Goal: Obtain resource: Obtain resource

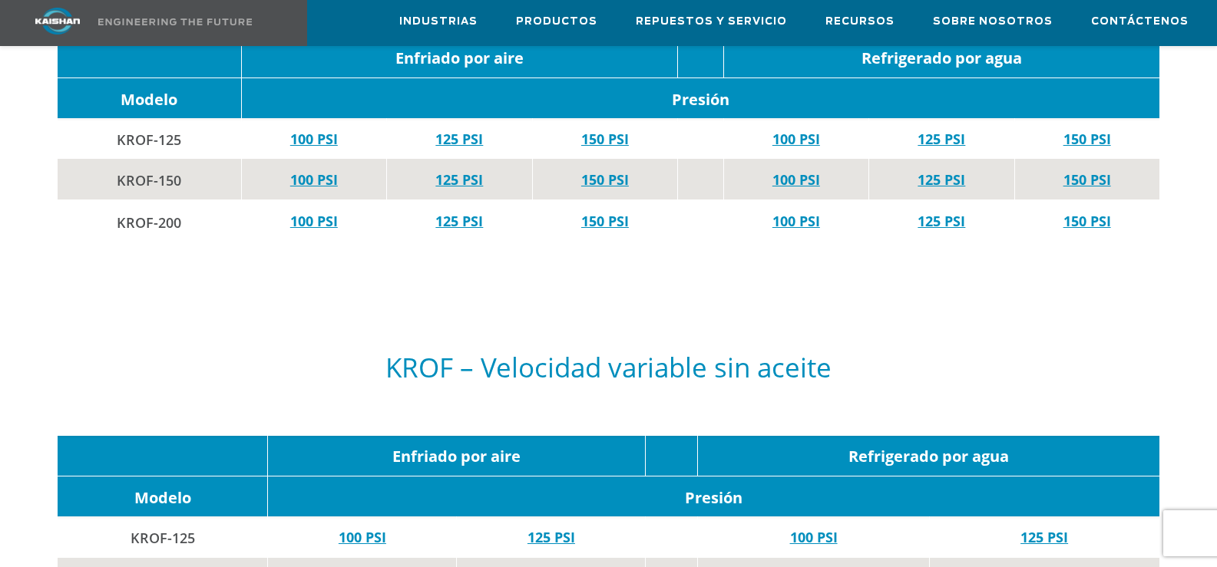
scroll to position [6011, 0]
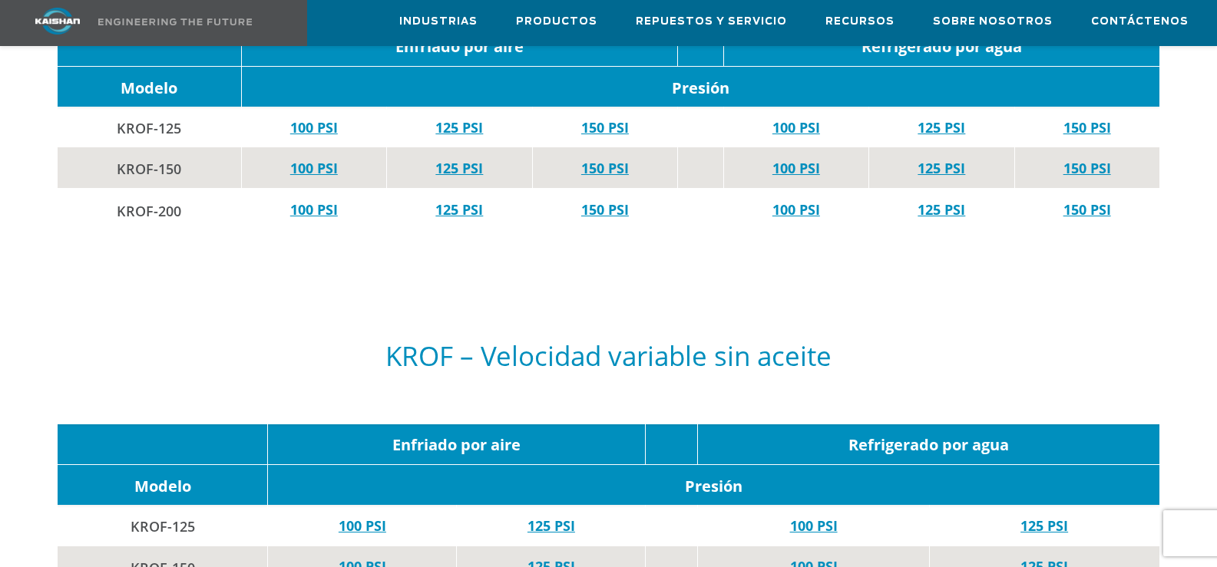
drag, startPoint x: 1220, startPoint y: 38, endPoint x: 1228, endPoint y: 442, distance: 403.2
click at [452, 118] on font "125 PSI" at bounding box center [459, 127] width 48 height 18
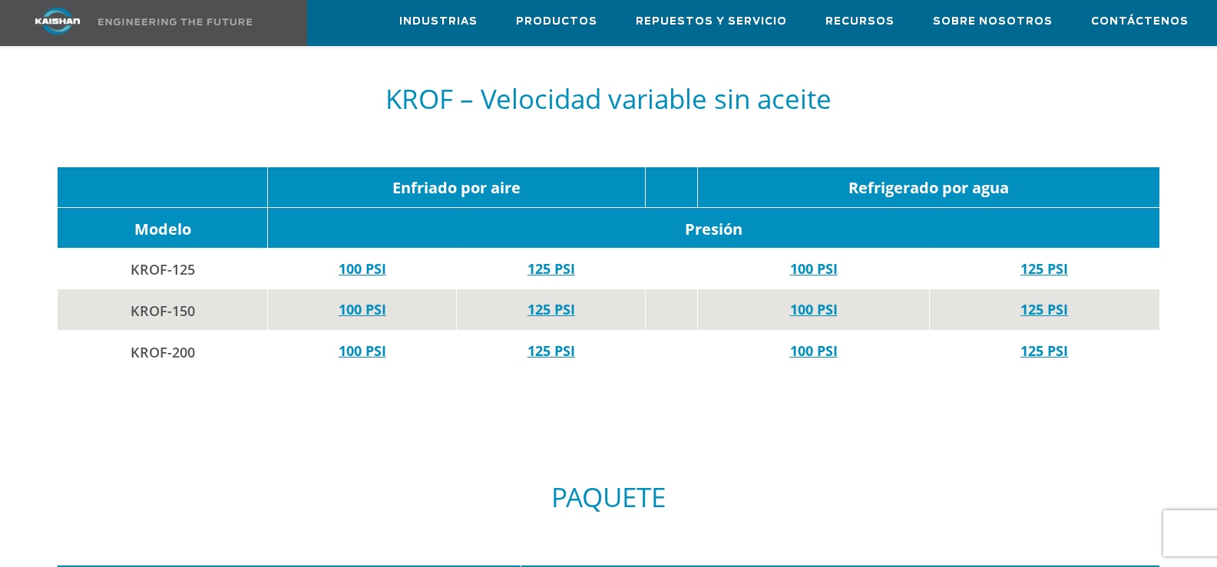
scroll to position [6281, 0]
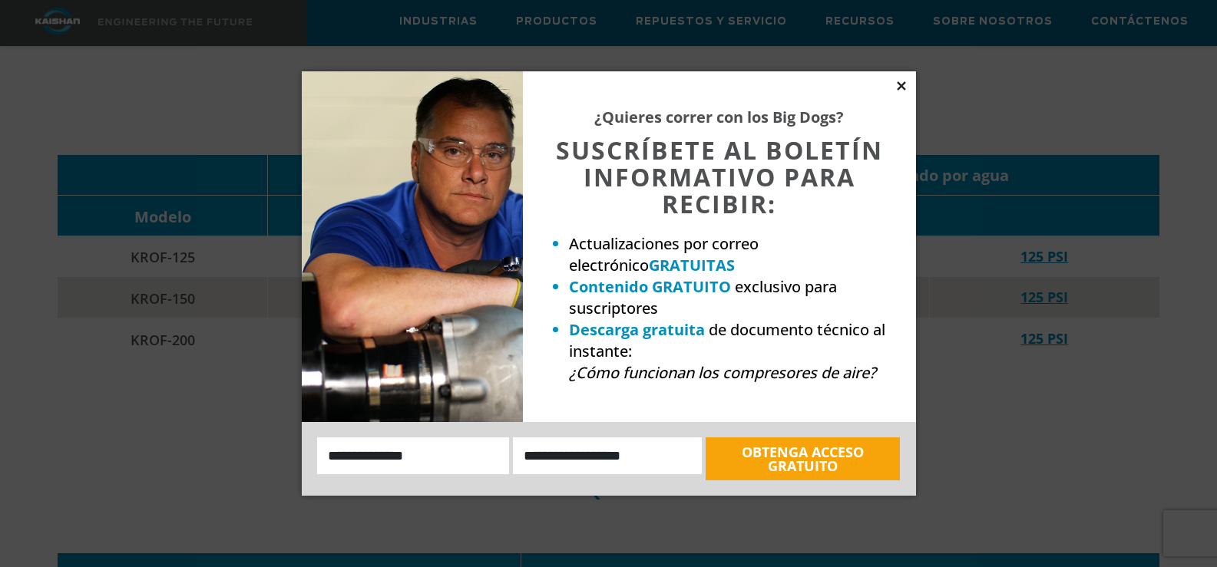
click at [905, 83] on icon at bounding box center [902, 86] width 14 height 14
